Goal: Task Accomplishment & Management: Complete application form

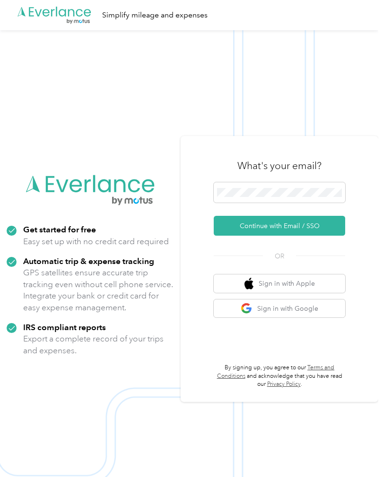
click at [280, 236] on button "Continue with Email / SSO" at bounding box center [279, 226] width 131 height 20
click at [333, 236] on button "Continue with Email / SSO" at bounding box center [279, 226] width 131 height 20
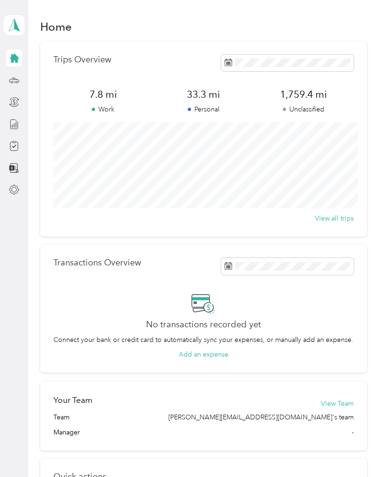
click at [4, 75] on div "[PERSON_NAME] Personal dashboard" at bounding box center [14, 99] width 21 height 198
click at [15, 80] on icon at bounding box center [14, 80] width 10 height 10
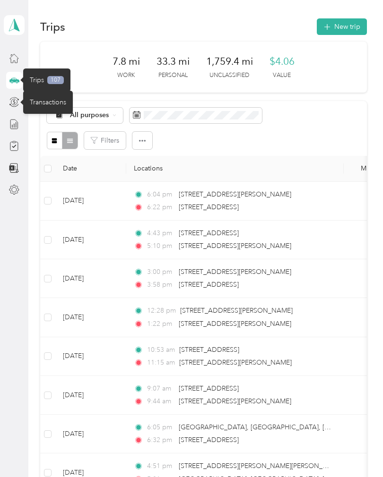
click at [17, 99] on icon at bounding box center [14, 102] width 10 height 10
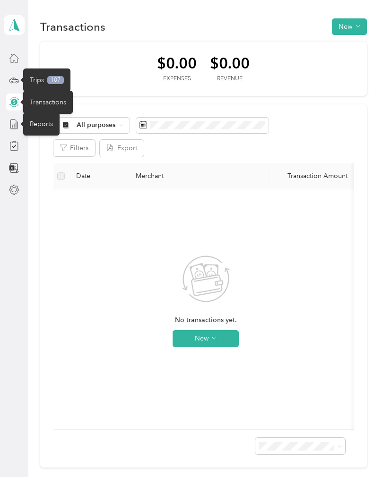
click at [9, 128] on icon at bounding box center [14, 124] width 10 height 10
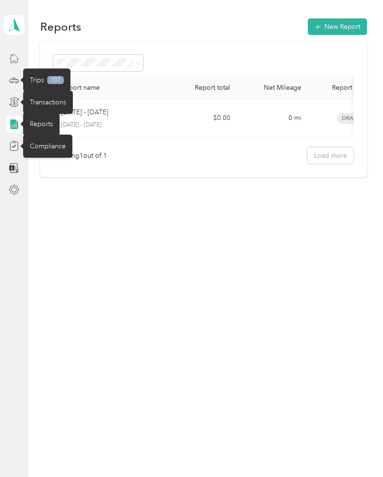
click at [47, 144] on div "Compliance" at bounding box center [47, 146] width 49 height 23
click at [54, 145] on div "Compliance" at bounding box center [47, 146] width 49 height 23
click at [116, 86] on th "Report name" at bounding box center [109, 88] width 113 height 24
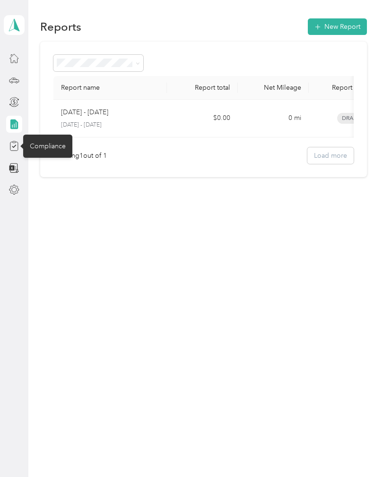
click at [45, 146] on div "Compliance" at bounding box center [47, 146] width 49 height 23
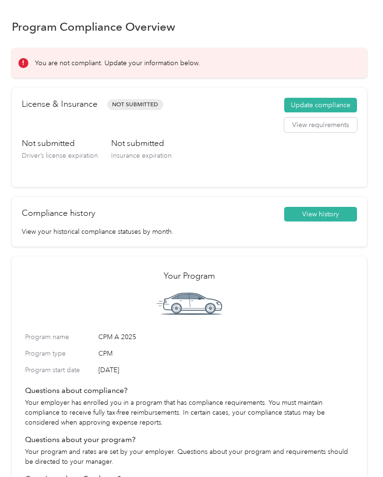
click at [323, 103] on button "Update compliance" at bounding box center [320, 105] width 73 height 15
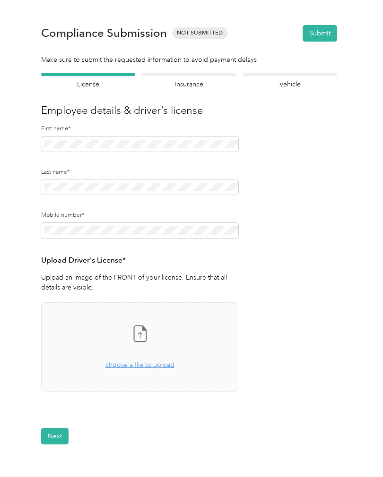
click at [163, 362] on span "choose a file to upload" at bounding box center [139, 365] width 69 height 8
click at [49, 469] on button "Next" at bounding box center [54, 464] width 27 height 17
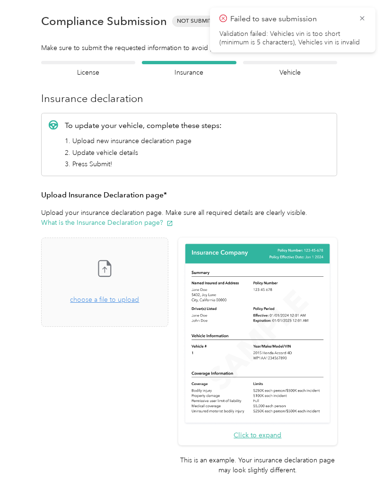
scroll to position [12, 0]
click at [127, 304] on div "Drag and drop your file here, or choose a file to upload" at bounding box center [104, 294] width 69 height 21
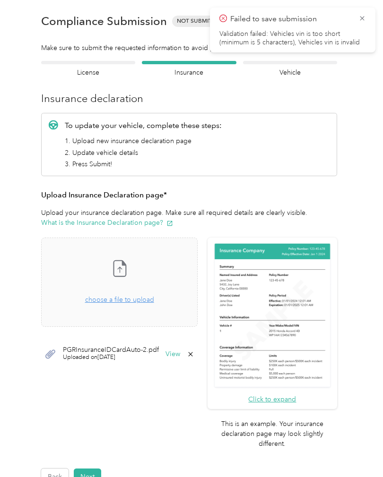
click at [364, 14] on icon at bounding box center [362, 18] width 8 height 9
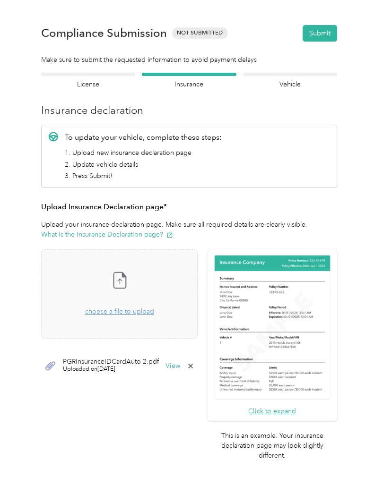
scroll to position [0, 0]
click at [303, 80] on h4 "Vehicle" at bounding box center [290, 84] width 94 height 10
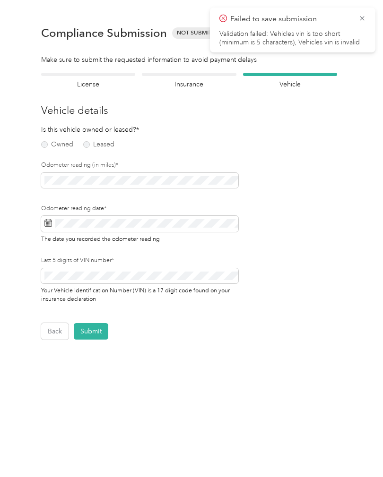
click at [323, 100] on form "Employee details & driver’s license License Insurance declaration Insurance Veh…" at bounding box center [189, 206] width 296 height 267
click at [367, 14] on div "Failed to save submission Validation failed: Vehicles vin is too short (minimum…" at bounding box center [292, 30] width 165 height 45
click at [364, 17] on icon at bounding box center [362, 18] width 8 height 9
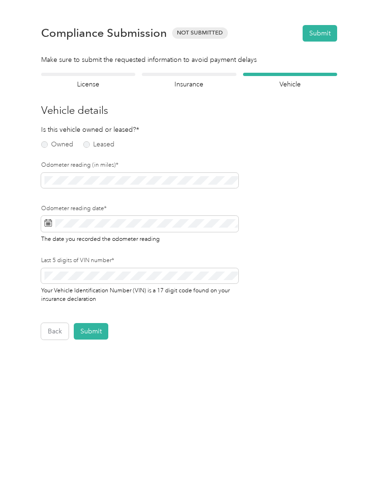
click at [43, 137] on div "Is this vehicle owned or leased?* Owned Leased" at bounding box center [73, 138] width 65 height 26
click at [52, 141] on label "Owned" at bounding box center [57, 144] width 32 height 7
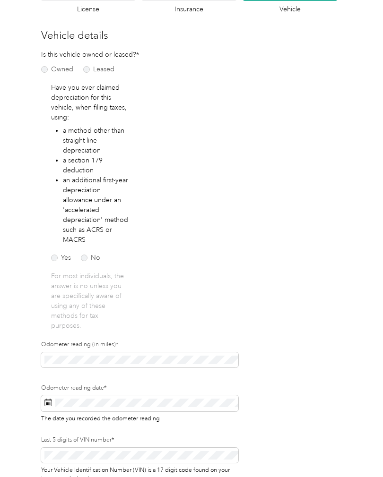
scroll to position [75, 0]
click at [87, 250] on div "Yes No" at bounding box center [77, 255] width 52 height 20
click at [90, 251] on div "Yes No" at bounding box center [77, 255] width 52 height 20
click at [87, 257] on label "No" at bounding box center [90, 258] width 19 height 7
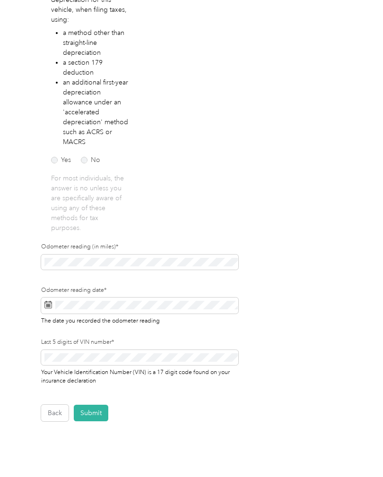
scroll to position [174, 0]
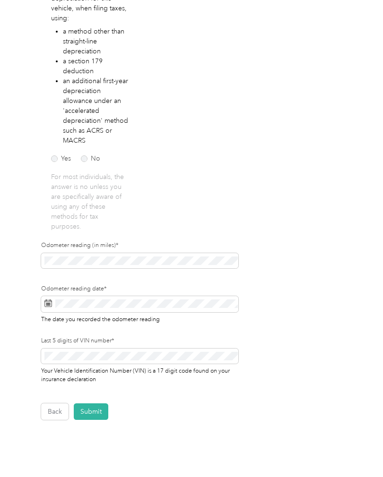
click at [184, 250] on div "Odometer reading (in miles)*" at bounding box center [139, 256] width 197 height 30
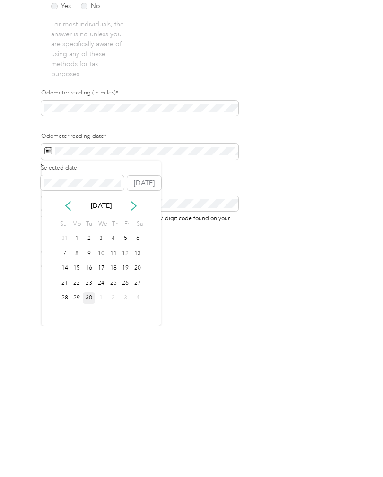
click at [85, 444] on div "30" at bounding box center [89, 450] width 12 height 12
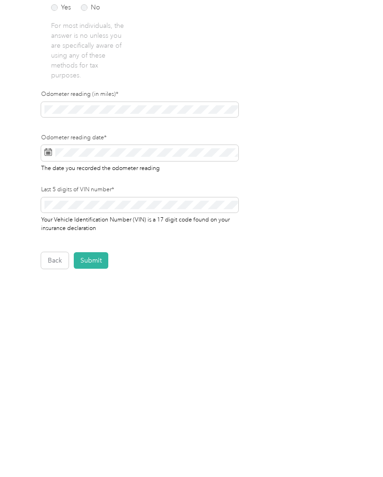
scroll to position [33, 0]
click at [90, 403] on button "Submit" at bounding box center [91, 411] width 34 height 17
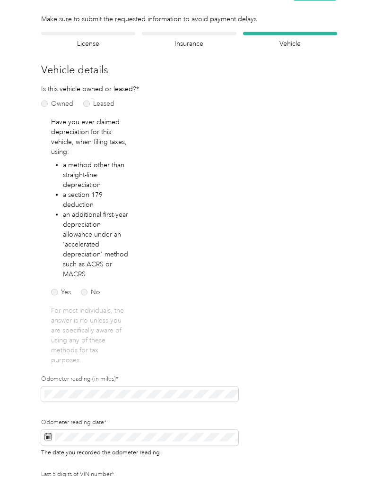
scroll to position [11, 0]
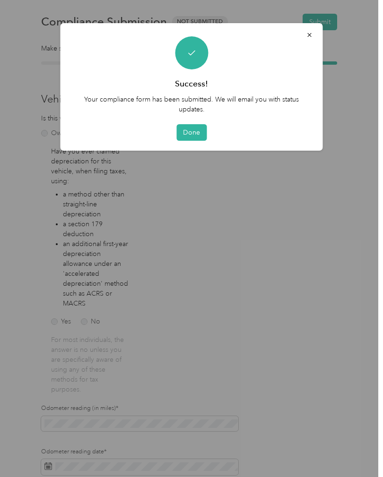
click at [197, 136] on button "Done" at bounding box center [191, 132] width 30 height 17
